Goal: Obtain resource: Obtain resource

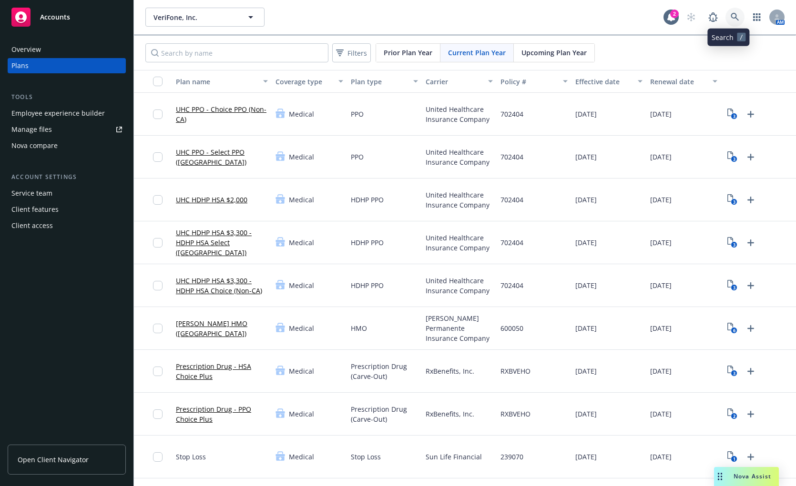
click at [730, 17] on icon at bounding box center [734, 17] width 9 height 9
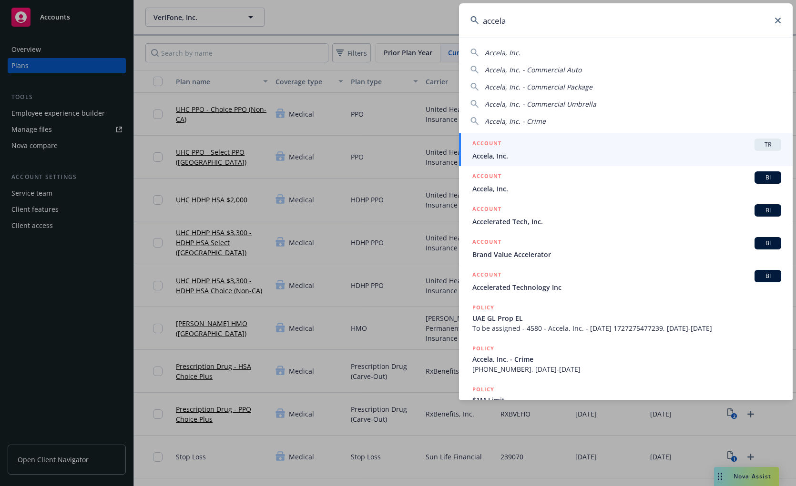
type input "accela"
click at [573, 145] on div "ACCOUNT TR" at bounding box center [626, 145] width 309 height 12
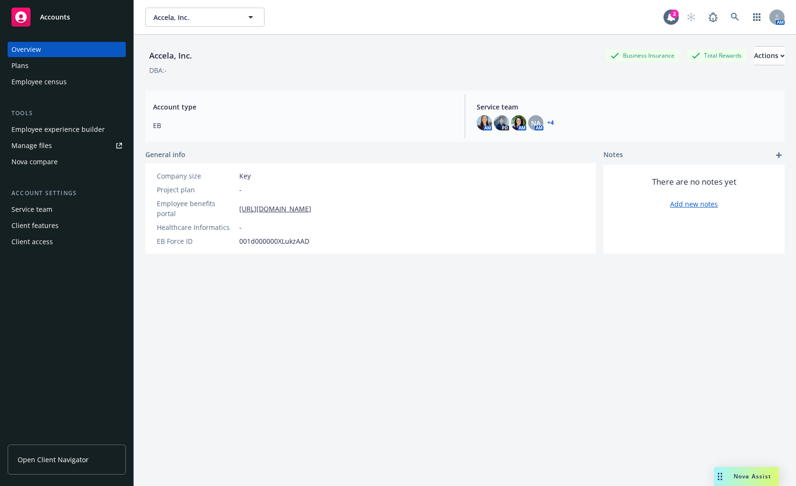
click at [47, 65] on div "Plans" at bounding box center [66, 65] width 111 height 15
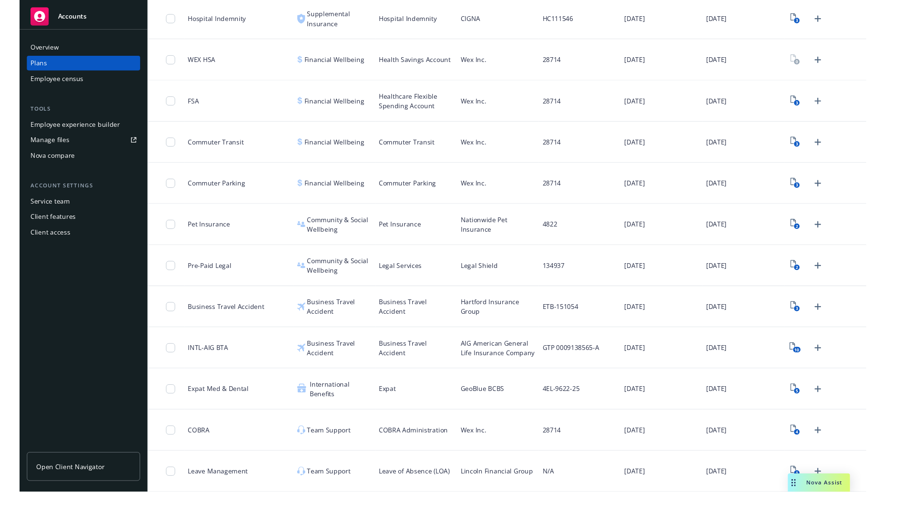
scroll to position [738, 0]
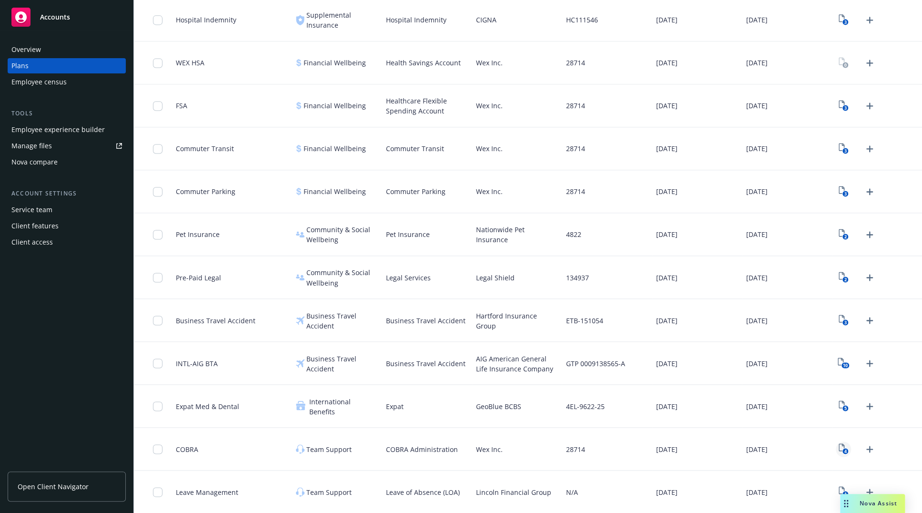
click at [754, 446] on icon "4" at bounding box center [844, 448] width 10 height 11
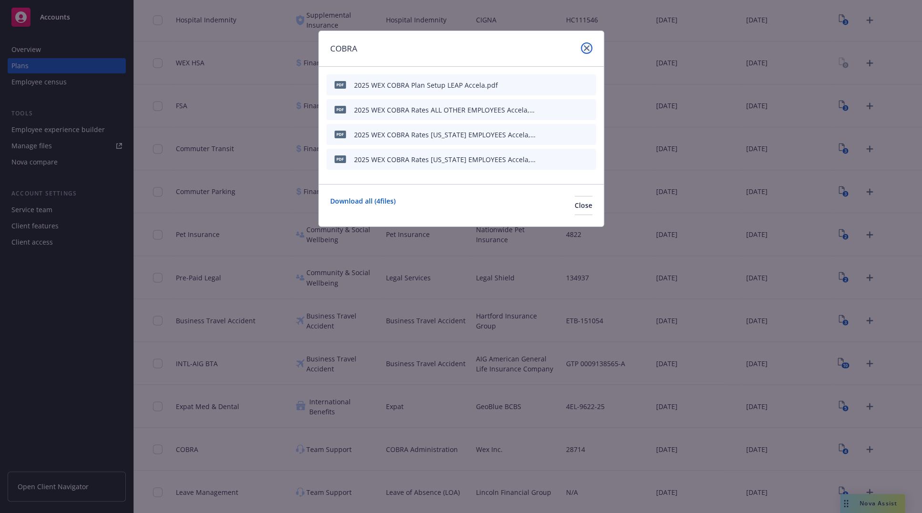
click at [587, 51] on icon "close" at bounding box center [587, 48] width 6 height 6
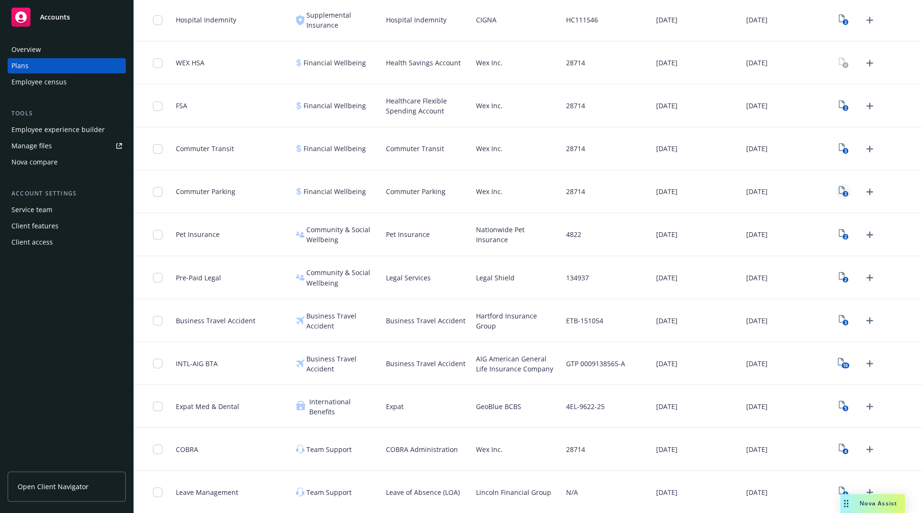
click at [754, 194] on rect "View Plan Documents" at bounding box center [845, 194] width 6 height 6
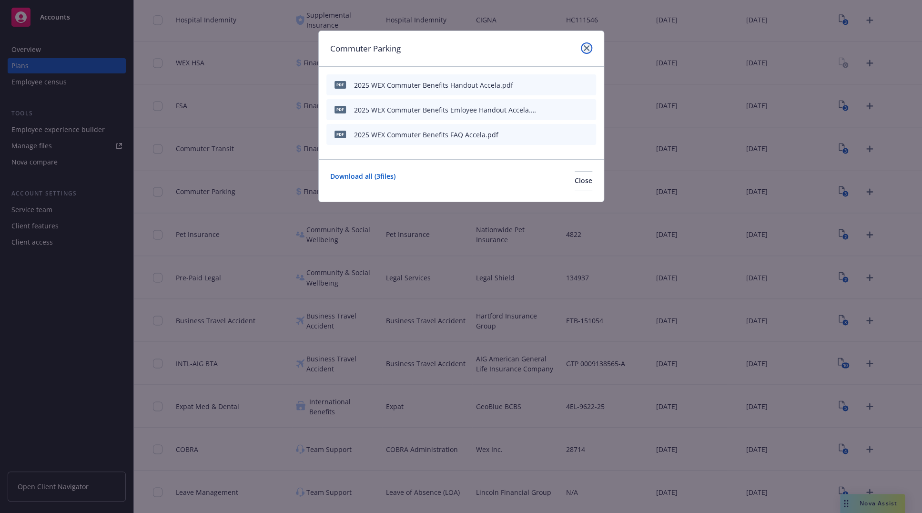
click at [586, 44] on link "close" at bounding box center [586, 47] width 11 height 11
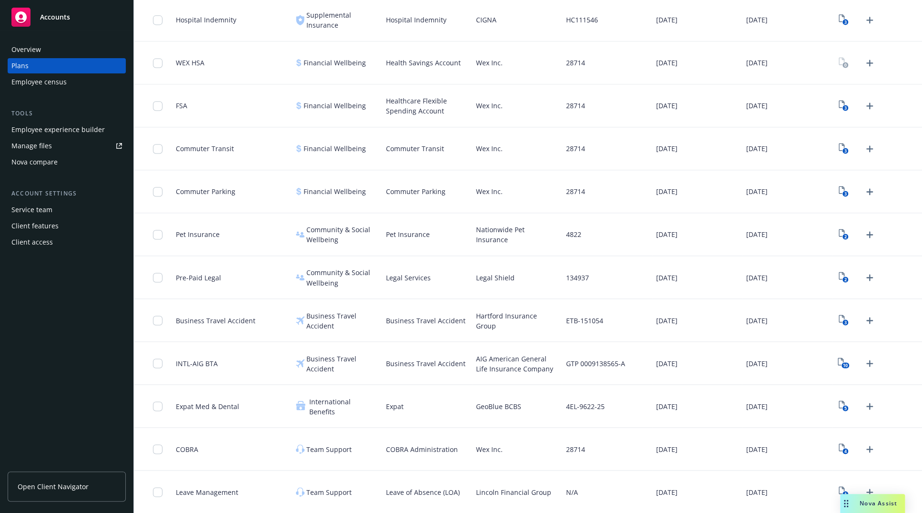
scroll to position [651, 0]
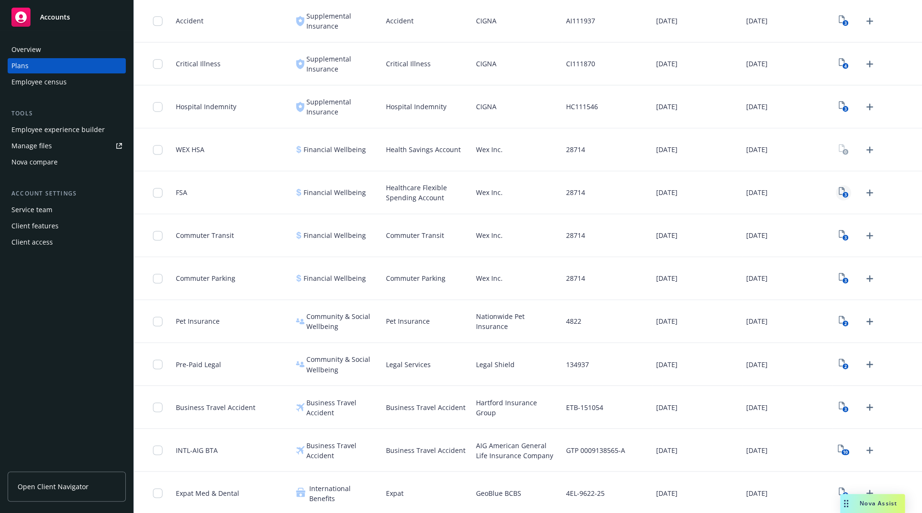
click at [754, 192] on text "3" at bounding box center [845, 195] width 2 height 6
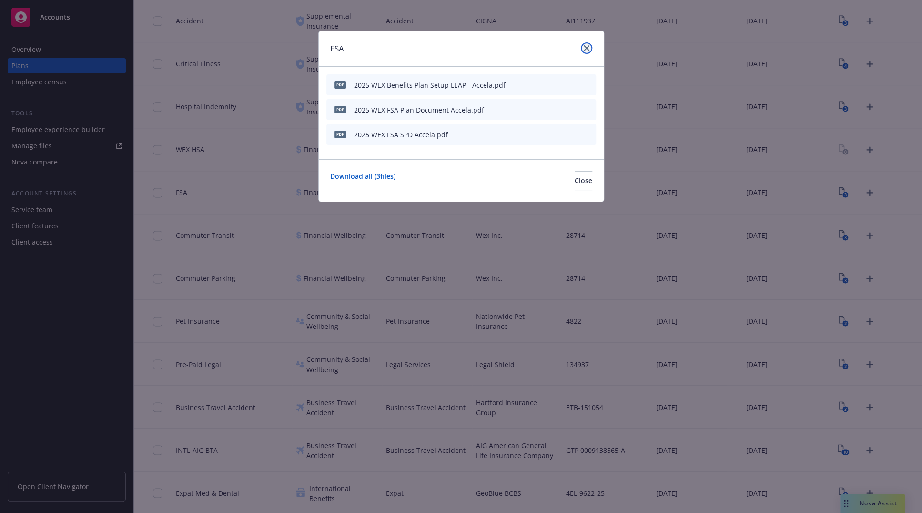
click at [589, 46] on link "close" at bounding box center [586, 47] width 11 height 11
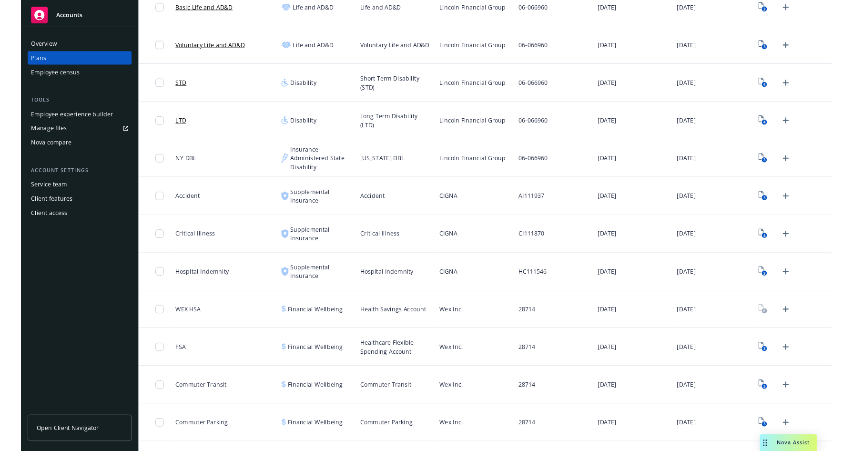
scroll to position [434, 0]
